Goal: Task Accomplishment & Management: Manage account settings

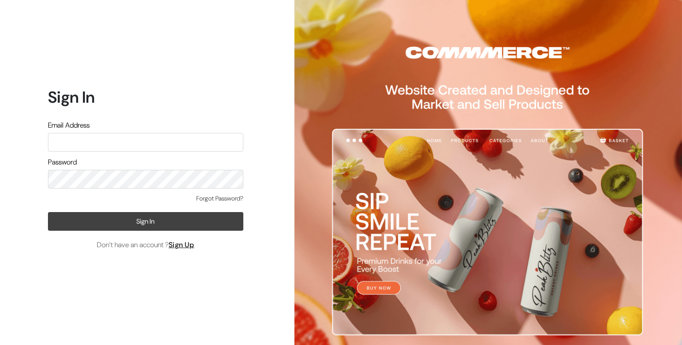
type input "coo.kitchenaroma@gamil.com"
click at [172, 223] on button "Sign In" at bounding box center [145, 221] width 195 height 19
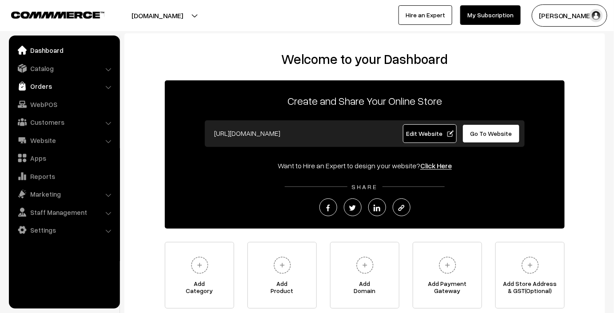
click at [73, 85] on link "Orders" at bounding box center [64, 86] width 106 height 16
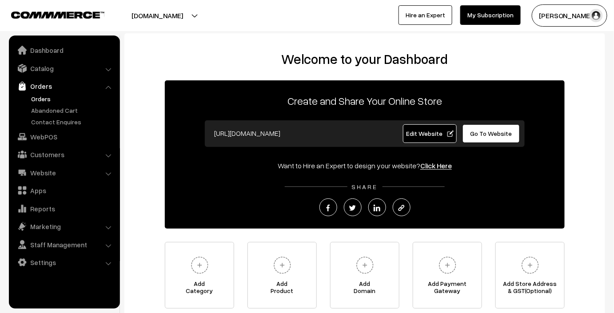
click at [65, 97] on link "Orders" at bounding box center [73, 98] width 88 height 9
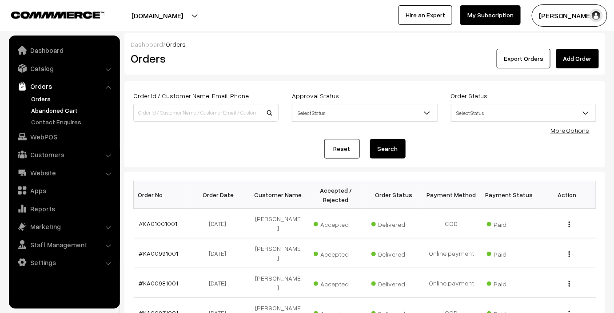
click at [71, 108] on link "Abandoned Cart" at bounding box center [73, 110] width 88 height 9
